Goal: Download file/media

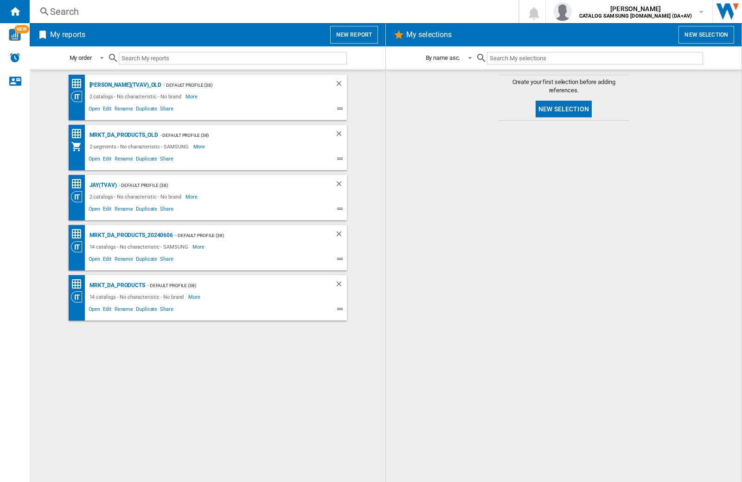
click at [163, 55] on input "text" at bounding box center [233, 58] width 228 height 13
click at [572, 12] on img "button" at bounding box center [563, 11] width 19 height 19
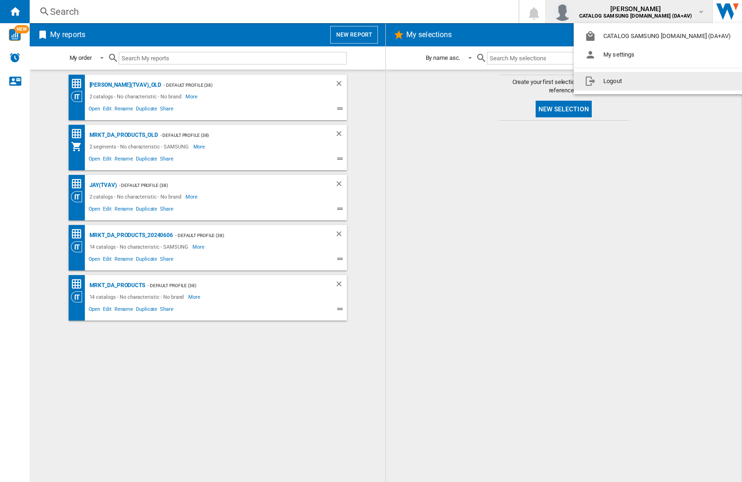
click at [645, 81] on button "Logout" at bounding box center [660, 81] width 172 height 19
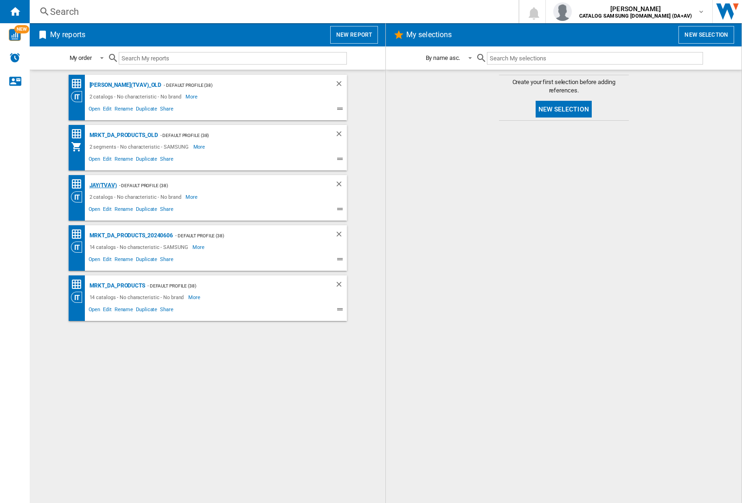
click at [103, 185] on div "JAY(TVAV)" at bounding box center [102, 186] width 30 height 12
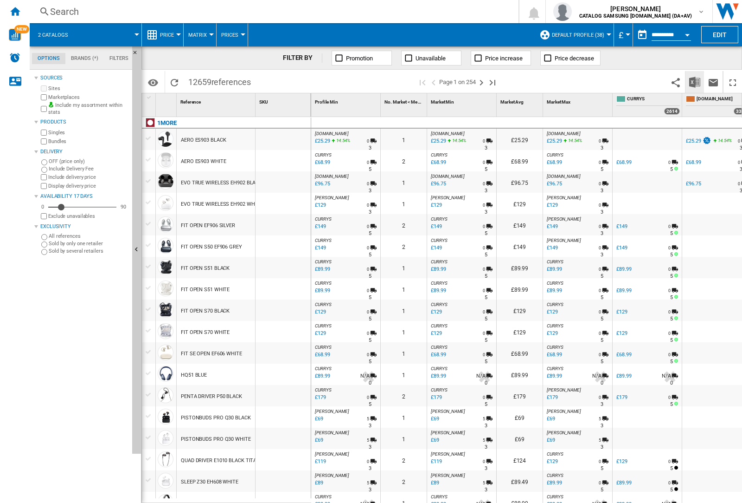
click at [695, 82] on img "Download in Excel" at bounding box center [695, 82] width 11 height 11
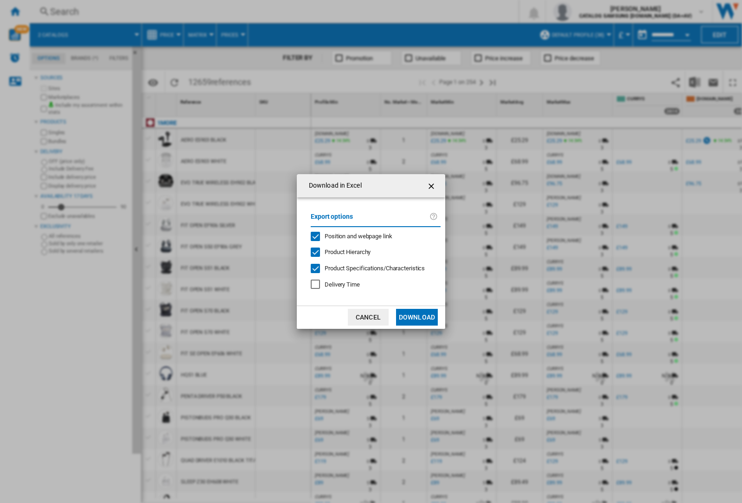
click at [372, 236] on span "Position and webpage link" at bounding box center [359, 235] width 68 height 7
click at [417, 317] on button "Download" at bounding box center [417, 317] width 42 height 17
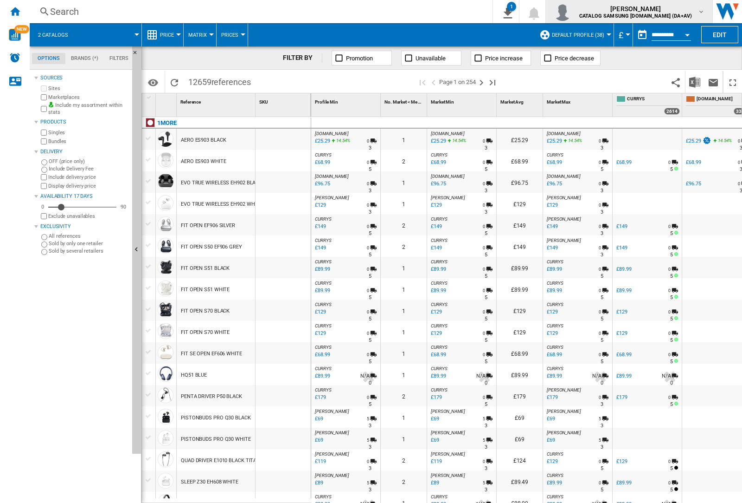
click at [572, 12] on img "button" at bounding box center [563, 11] width 19 height 19
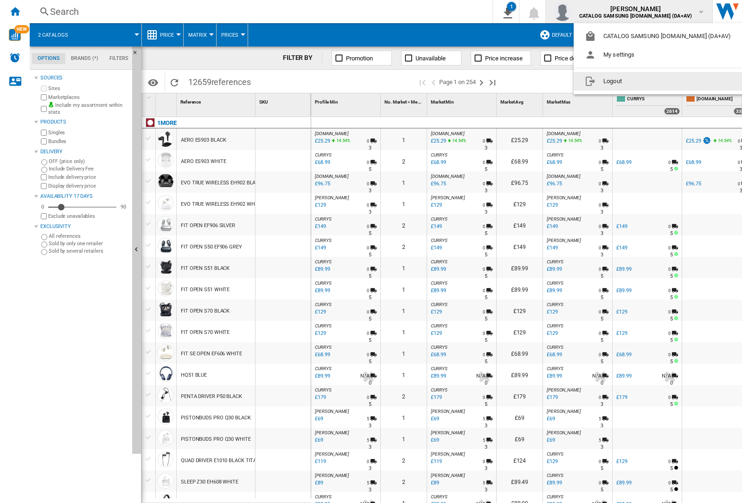
click at [645, 81] on button "Logout" at bounding box center [660, 81] width 172 height 19
